Goal: Find specific page/section: Find specific page/section

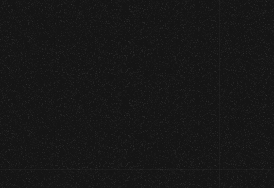
scroll to position [47, 0]
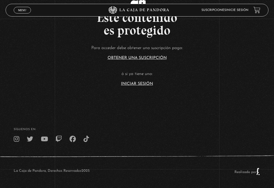
click at [123, 85] on section "Este contenido es protegido Para acceder debe obtener una suscripción paga: Obt…" at bounding box center [137, 35] width 274 height 150
click at [144, 87] on section "Este contenido es protegido Para acceder debe obtener una suscripción paga: Obt…" at bounding box center [137, 35] width 274 height 150
click at [142, 82] on link "Iniciar Sesión" at bounding box center [137, 84] width 32 height 4
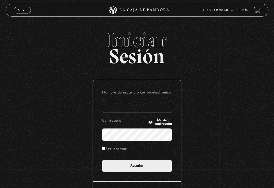
type input "[PERSON_NAME].[PERSON_NAME]"
click at [137, 167] on input "Acceder" at bounding box center [137, 165] width 70 height 13
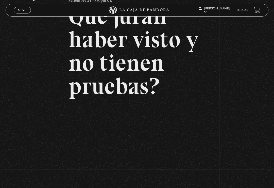
scroll to position [50, 0]
